Goal: Transaction & Acquisition: Obtain resource

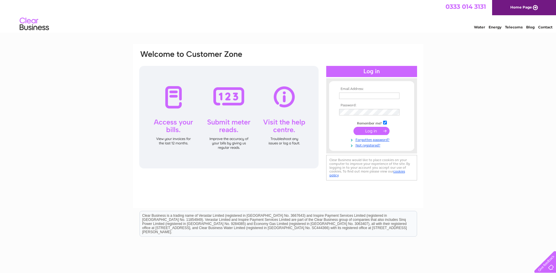
type input "[PERSON_NAME][EMAIL_ADDRESS][PERSON_NAME][PERSON_NAME][DOMAIN_NAME]"
click at [160, 98] on div at bounding box center [228, 117] width 179 height 102
click at [364, 129] on input "submit" at bounding box center [371, 131] width 36 height 8
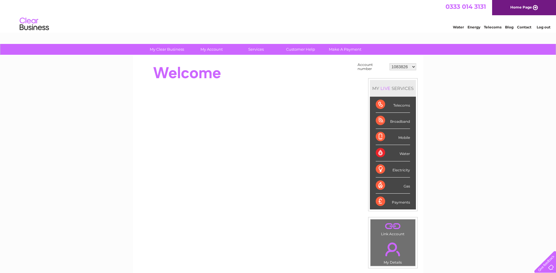
click at [413, 67] on select "1083826 30307051 30318448" at bounding box center [402, 66] width 27 height 7
select select "30307051"
click at [389, 63] on select "1083826 30307051 30318448" at bounding box center [402, 66] width 27 height 7
click at [406, 152] on div "Water" at bounding box center [392, 153] width 34 height 16
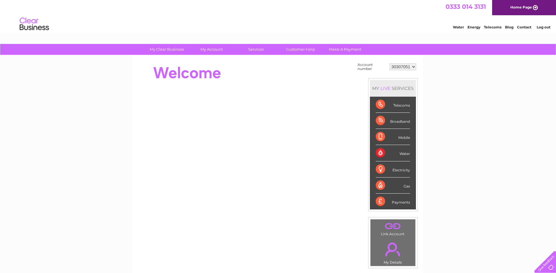
click at [381, 152] on div "Water" at bounding box center [392, 153] width 34 height 16
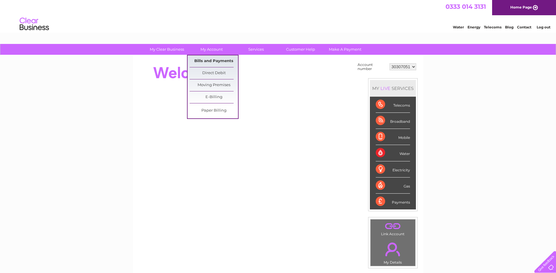
click at [212, 57] on link "Bills and Payments" at bounding box center [213, 61] width 48 height 12
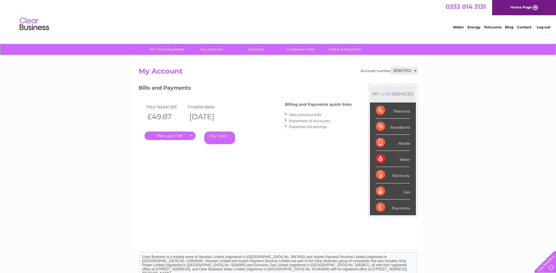
click at [171, 138] on link "." at bounding box center [169, 135] width 51 height 8
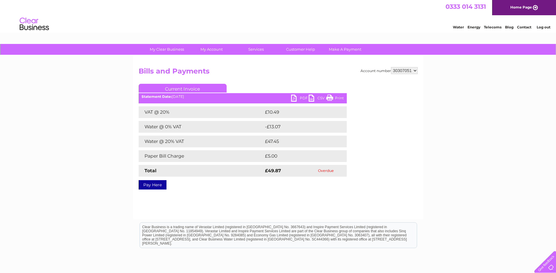
click at [294, 97] on link "PDF" at bounding box center [300, 99] width 18 height 8
